Goal: Information Seeking & Learning: Find specific fact

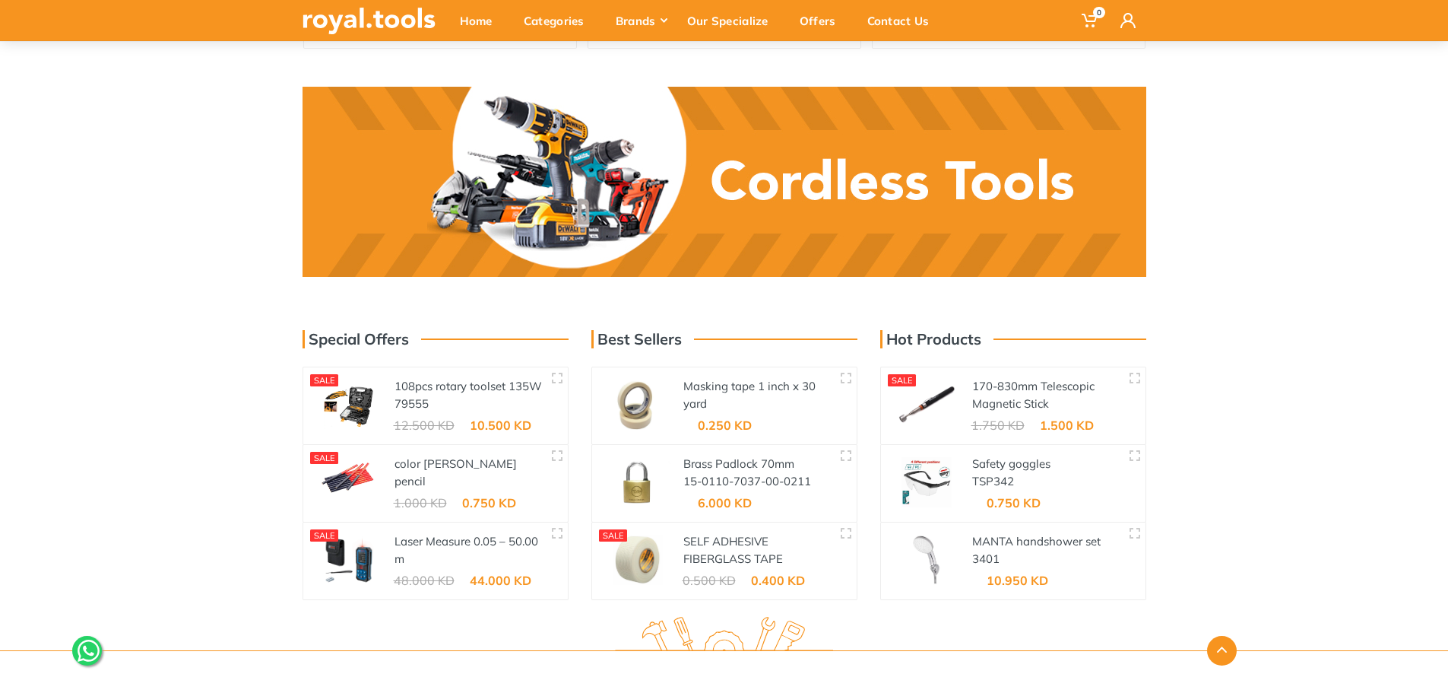
scroll to position [2564, 0]
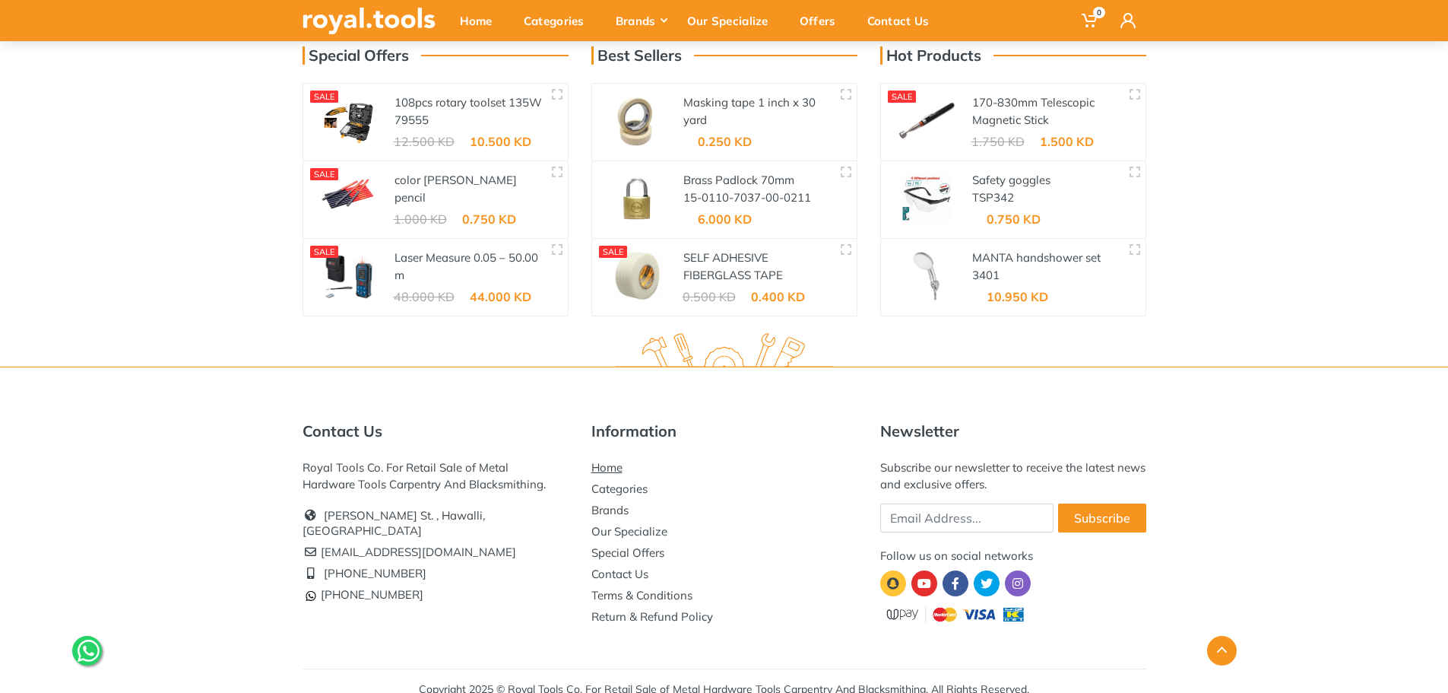
click at [601, 460] on link "Home" at bounding box center [606, 467] width 31 height 14
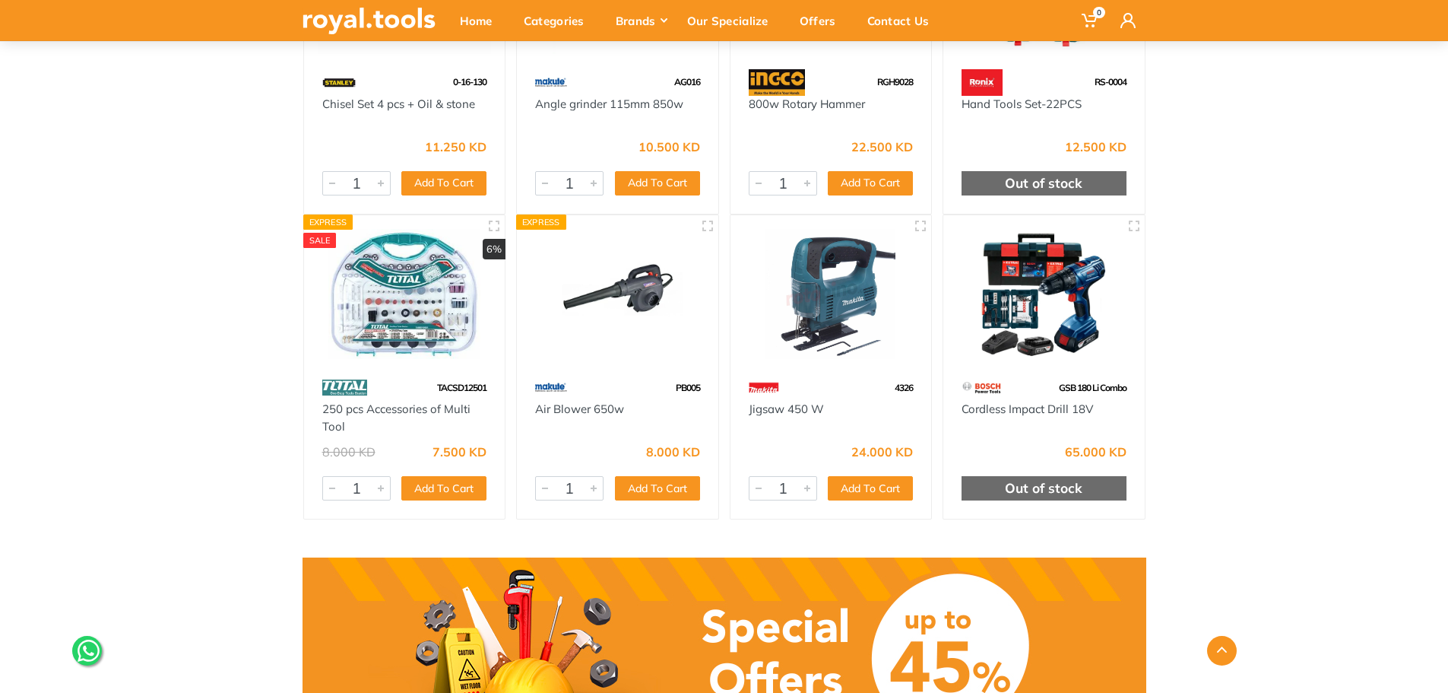
scroll to position [912, 0]
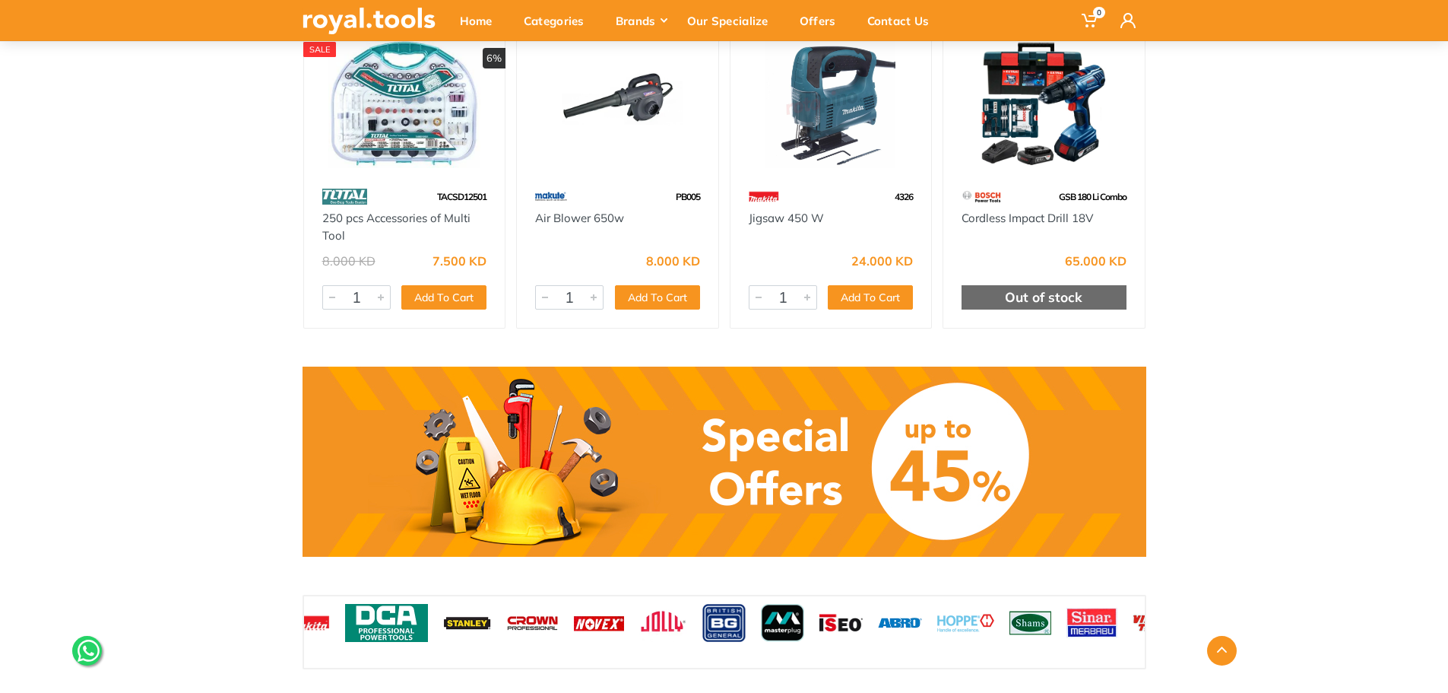
click at [428, 629] on img at bounding box center [386, 623] width 83 height 38
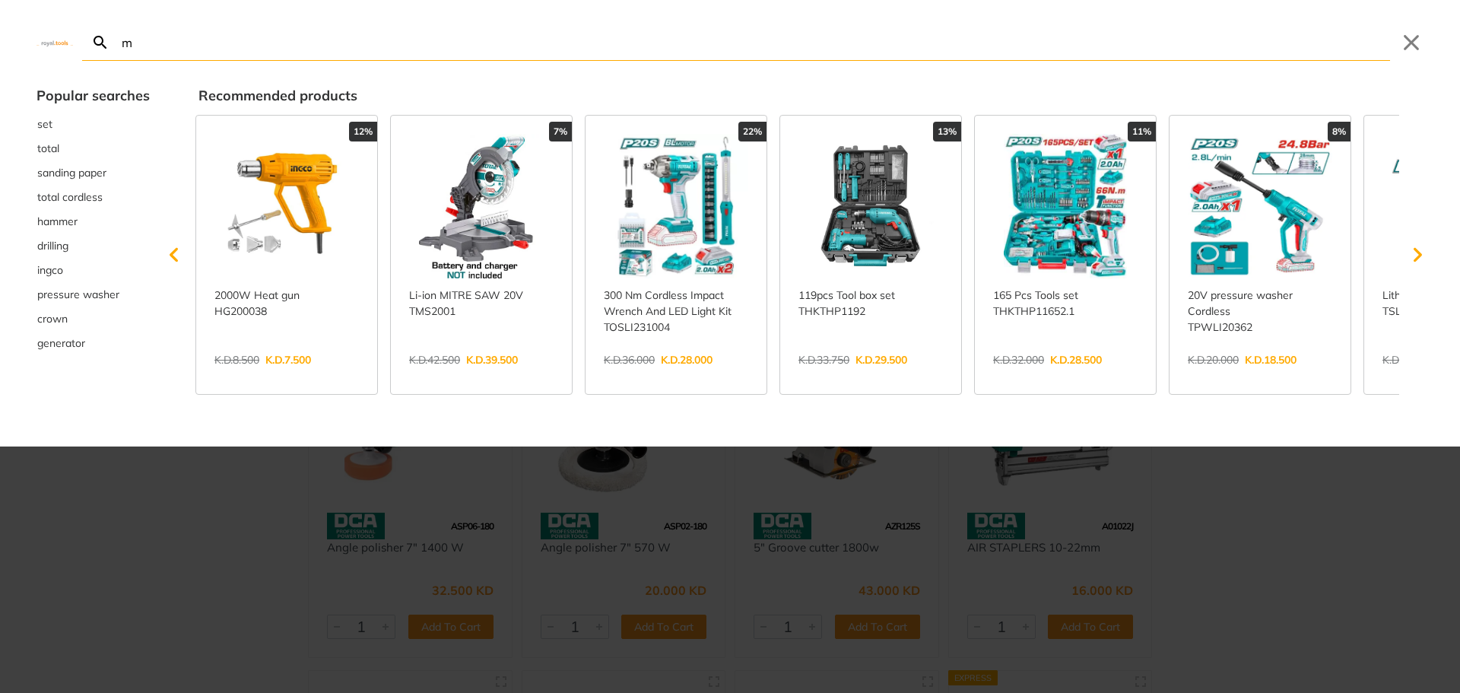
type input "mu"
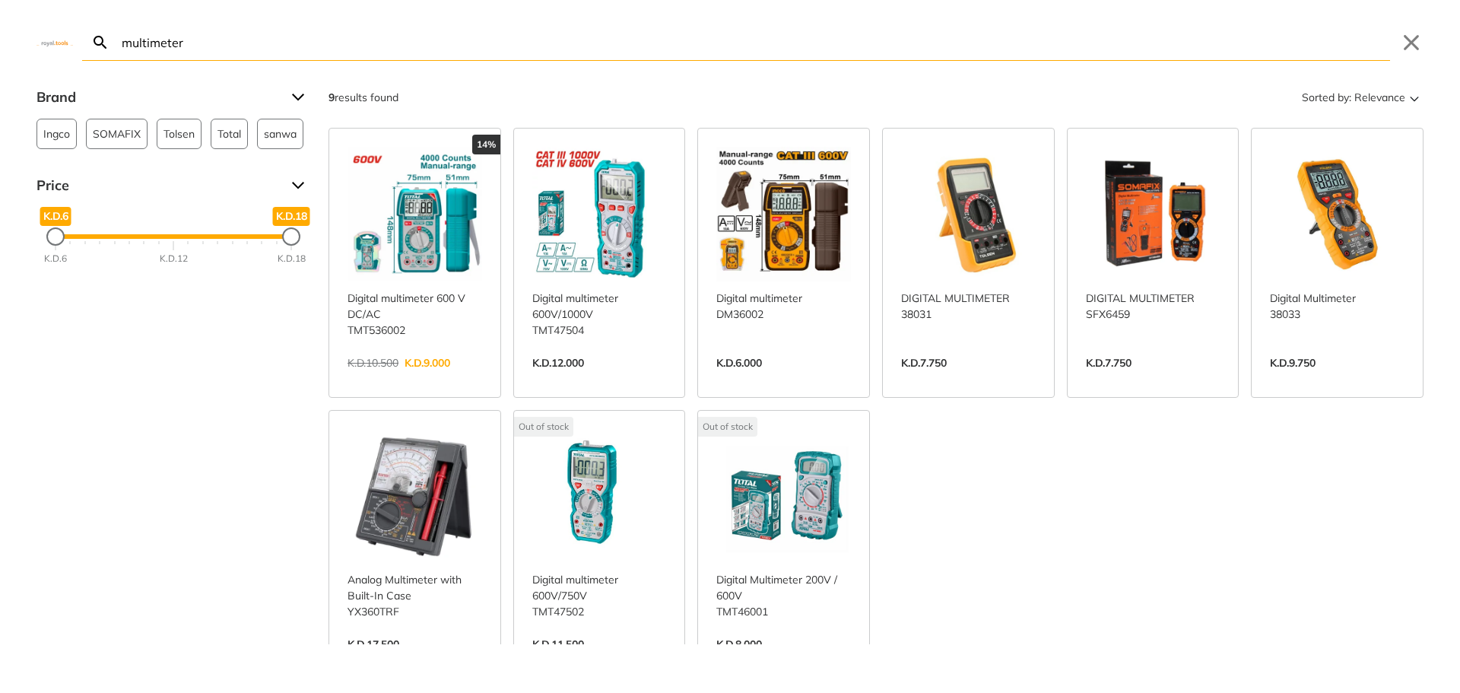
type input "multimeter"
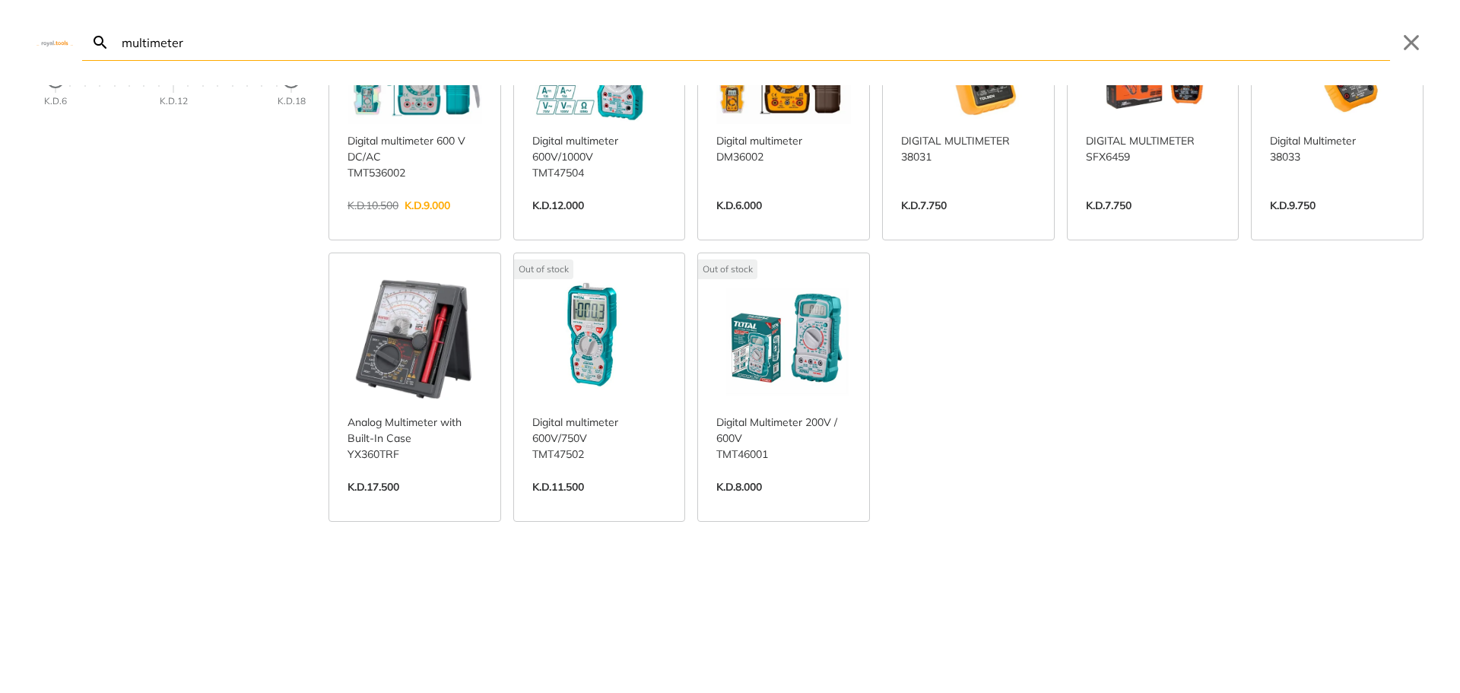
scroll to position [262, 0]
